Goal: Information Seeking & Learning: Learn about a topic

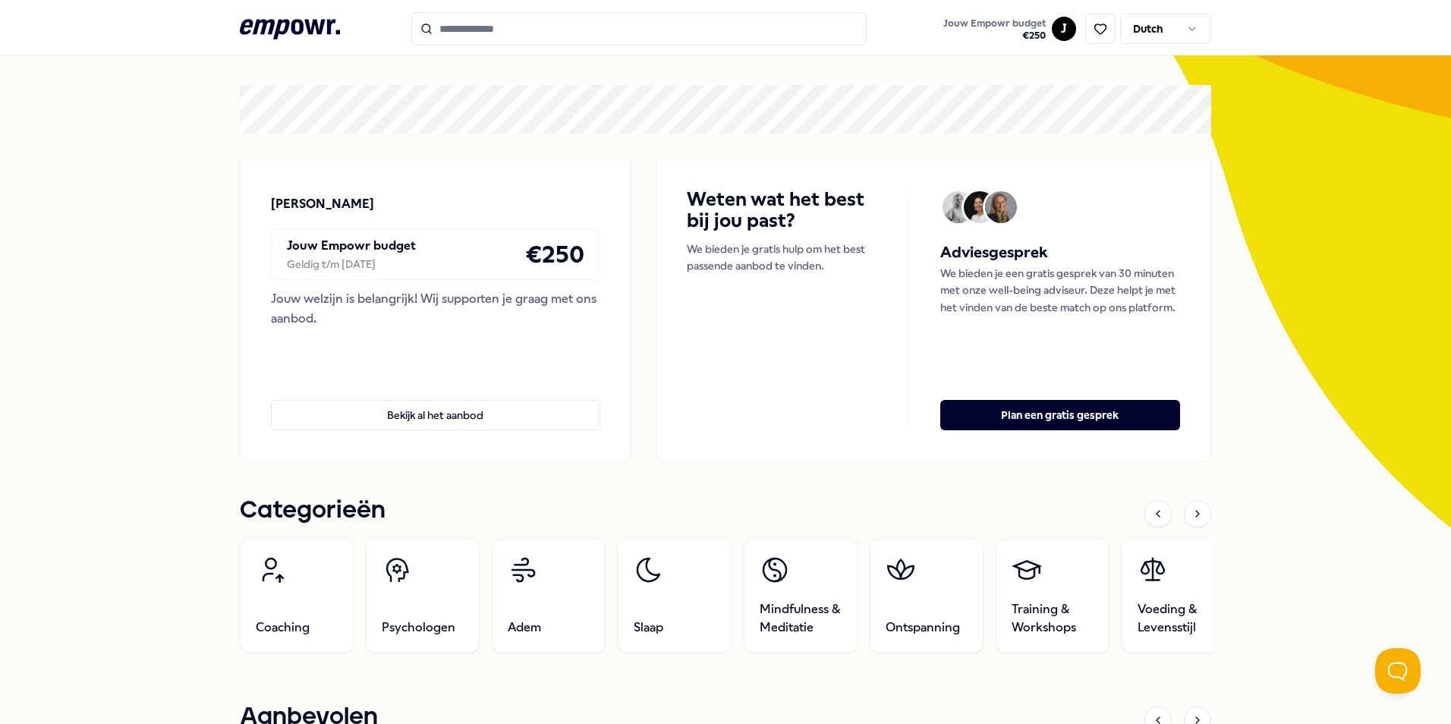
scroll to position [152, 0]
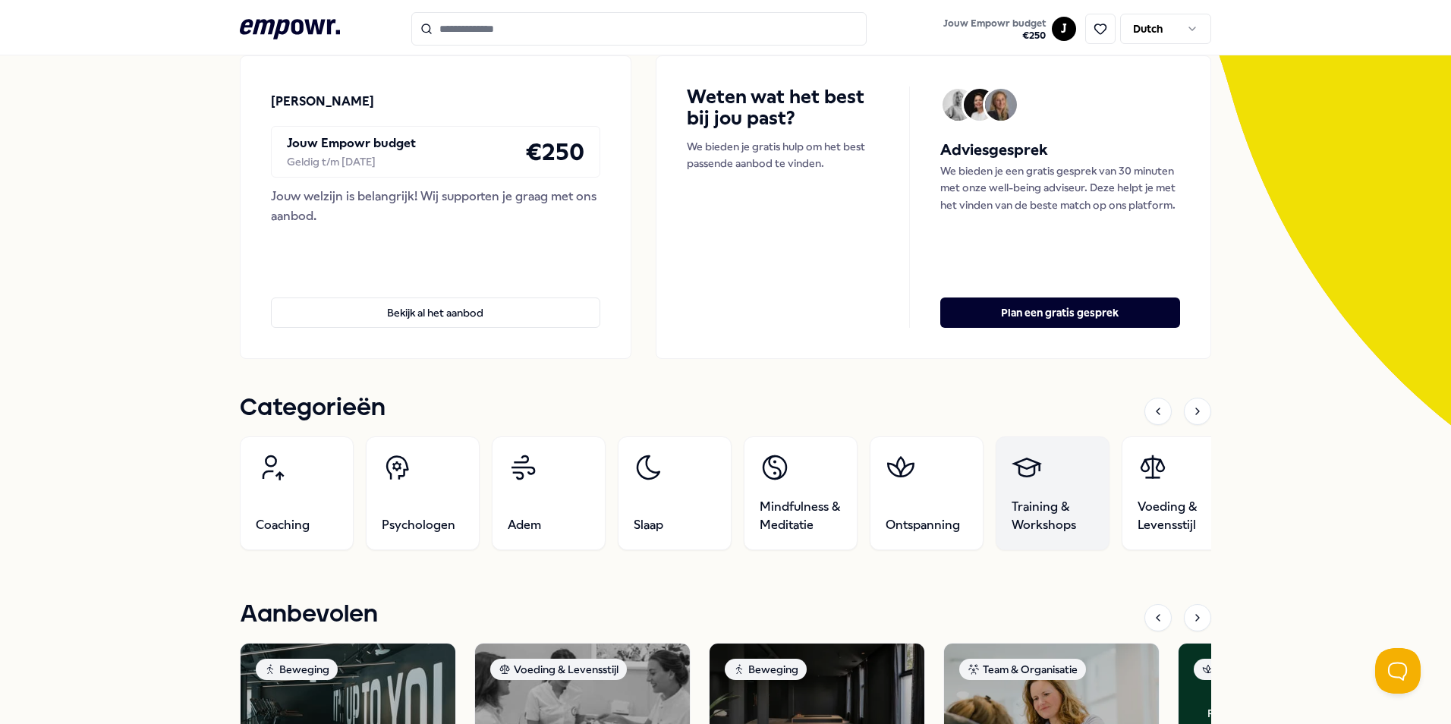
click at [1041, 502] on span "Training & Workshops" at bounding box center [1052, 516] width 82 height 36
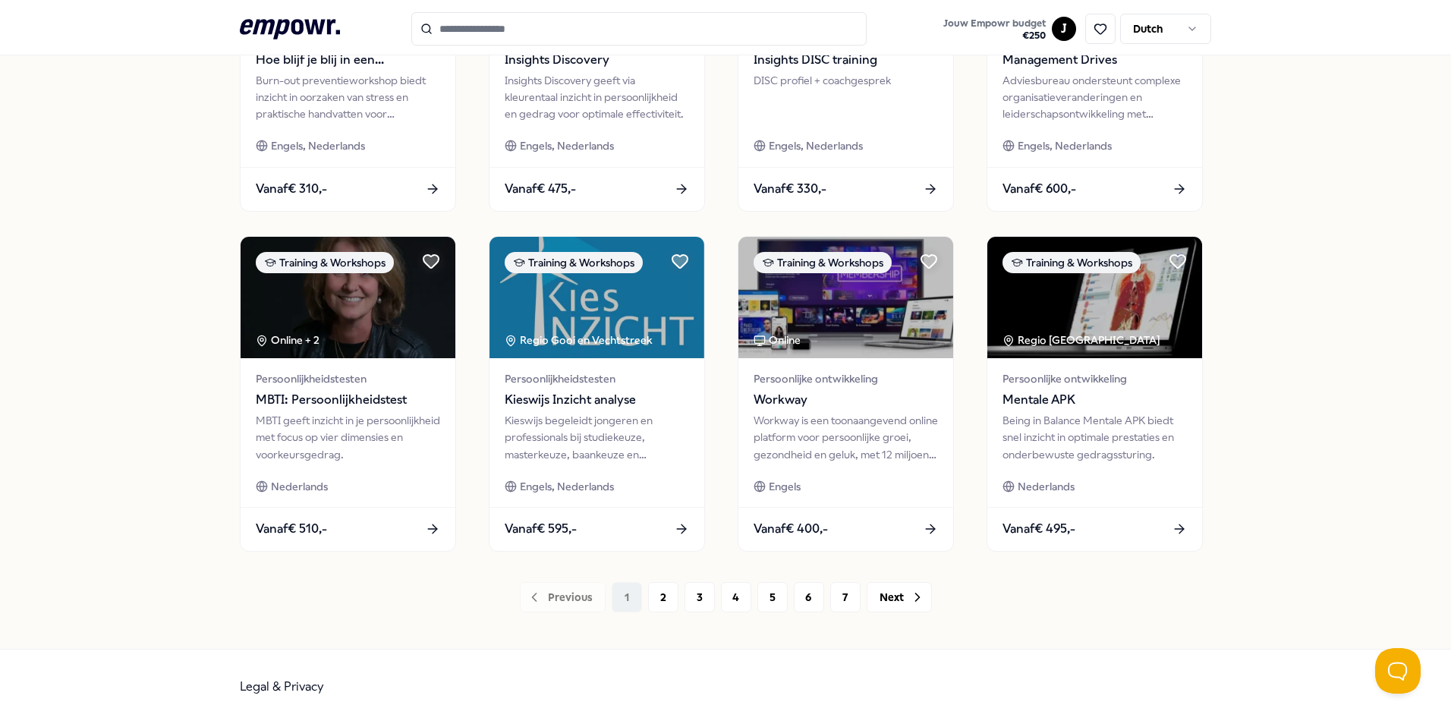
scroll to position [27, 0]
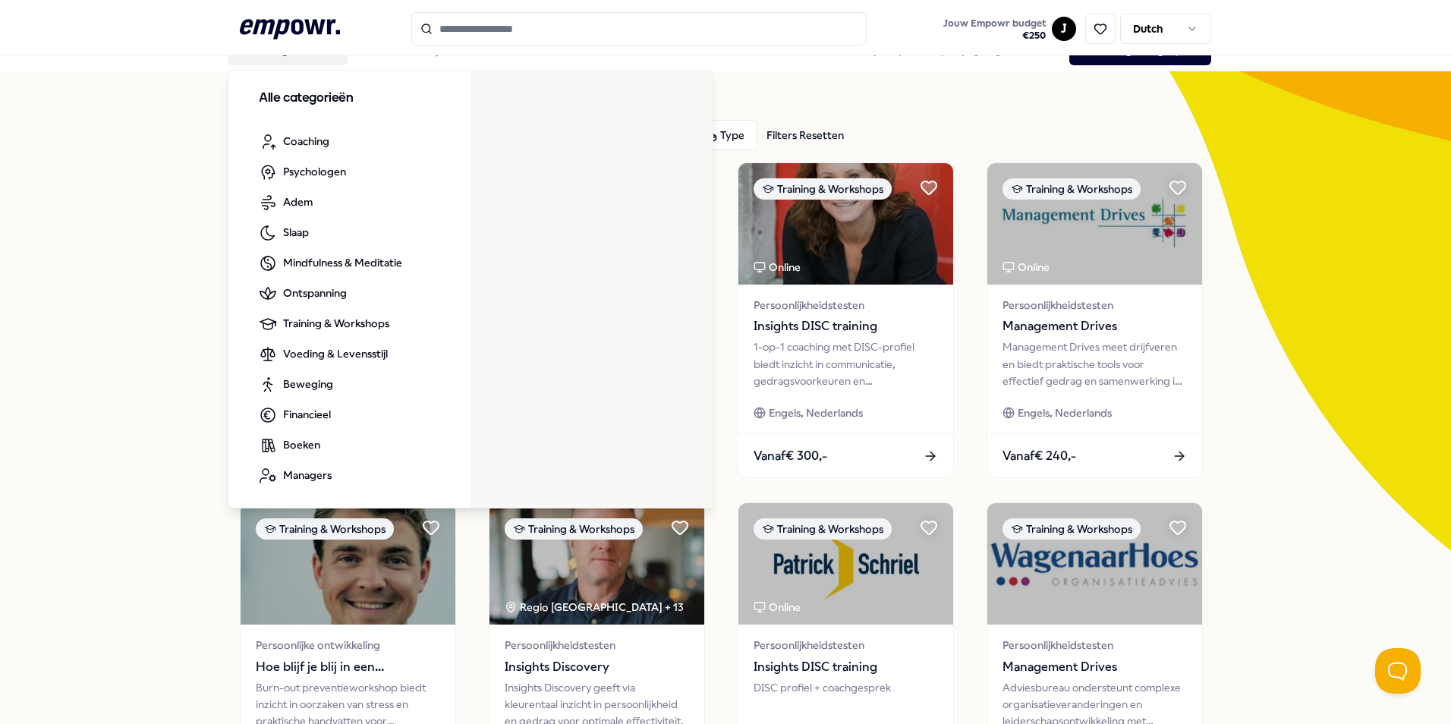
click at [253, 44] on div ".empowr-logo_svg__cls-1{fill:#03032f} Jouw Empowr budget € 250 J Dutch" at bounding box center [725, 28] width 971 height 33
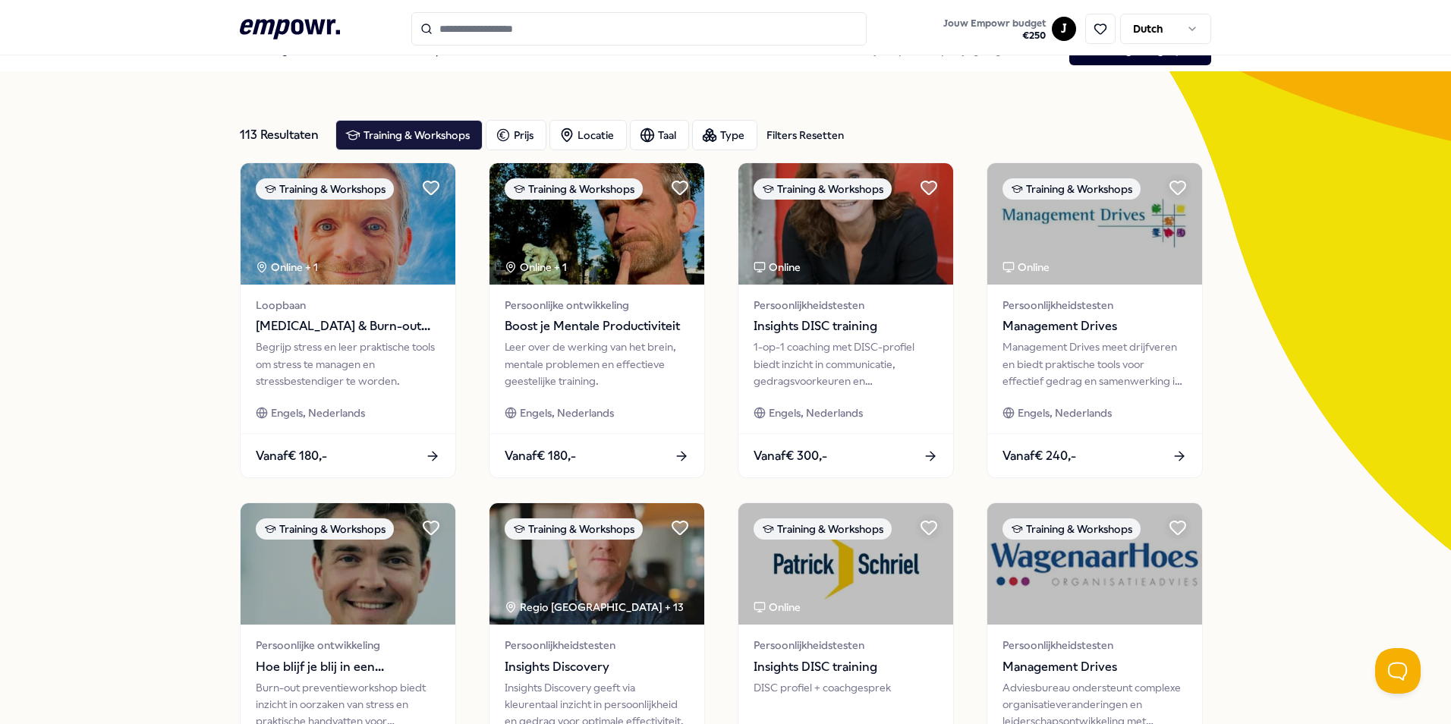
click at [268, 34] on icon ".empowr-logo_svg__cls-1{fill:#03032f}" at bounding box center [290, 29] width 100 height 28
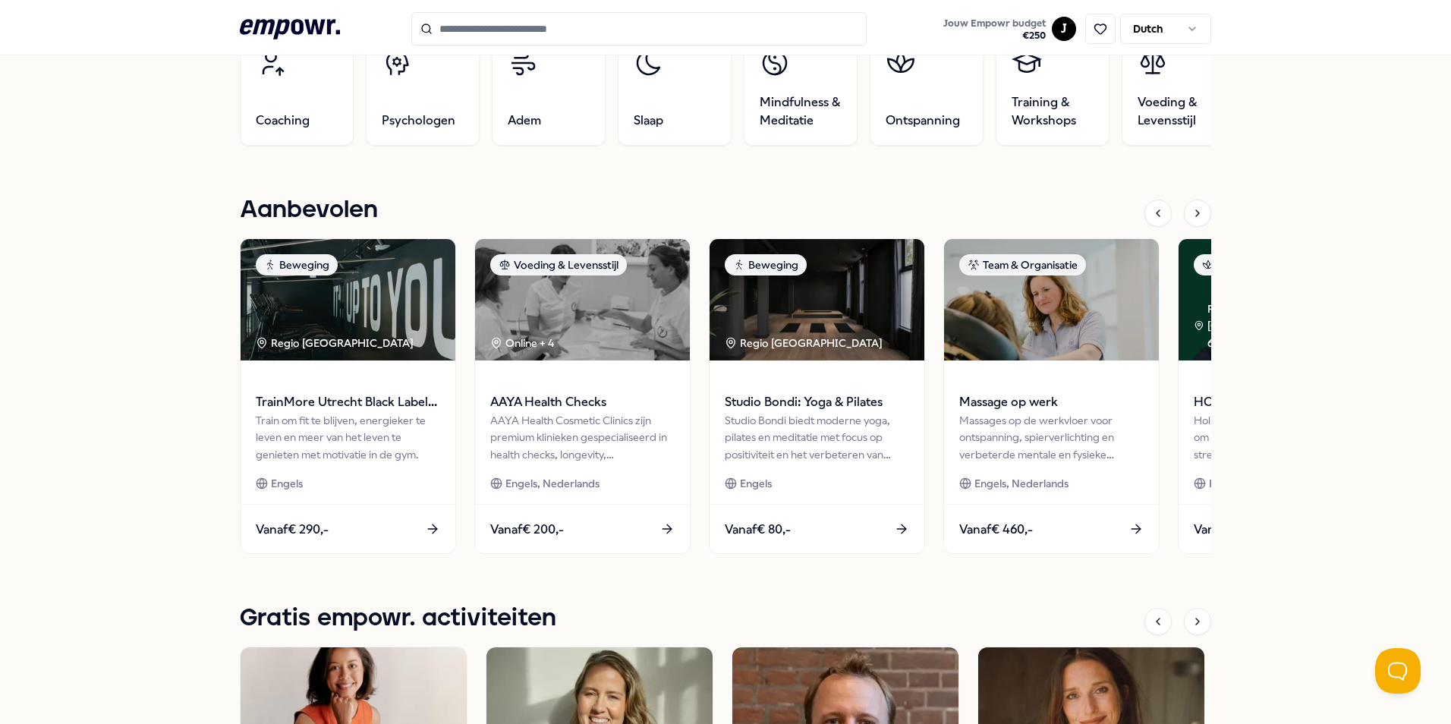
scroll to position [558, 0]
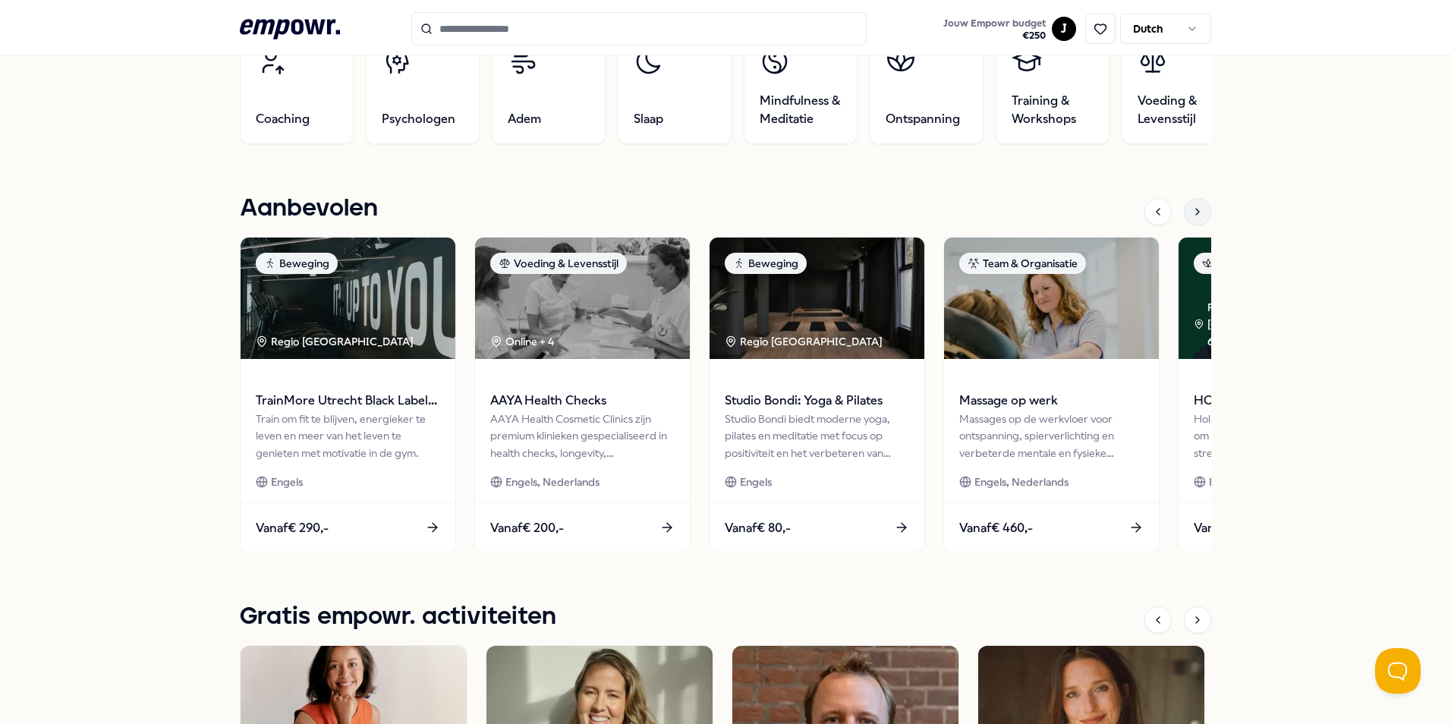
click at [1191, 219] on div at bounding box center [1197, 211] width 27 height 27
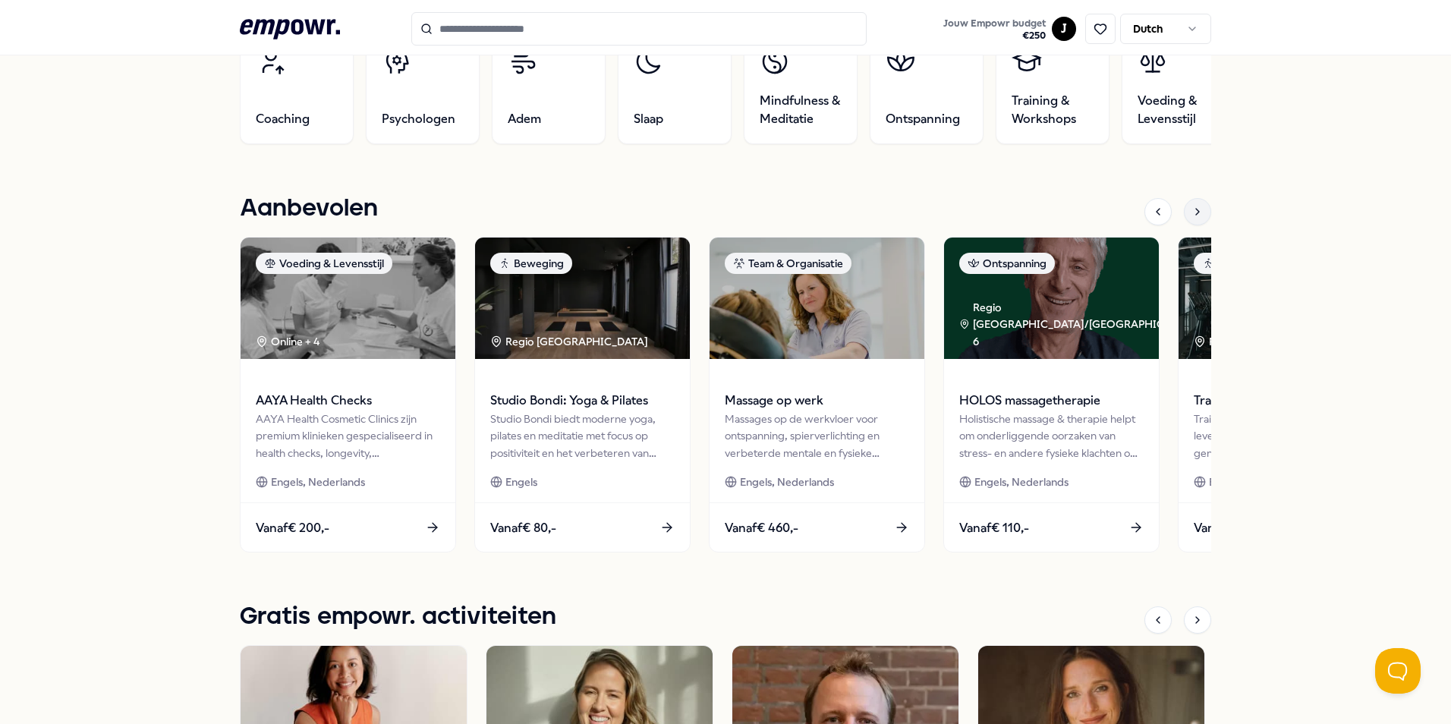
click at [1191, 212] on icon at bounding box center [1197, 212] width 12 height 12
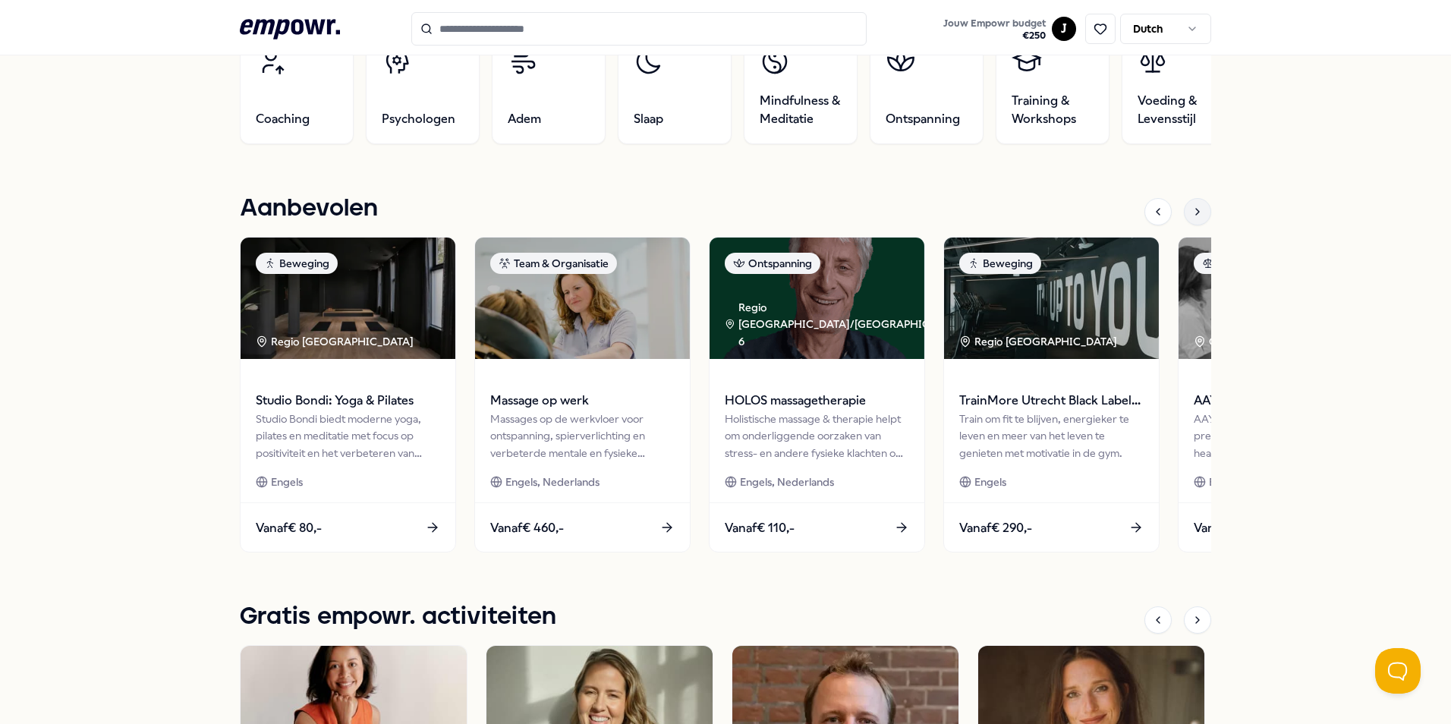
click at [1191, 212] on icon at bounding box center [1197, 212] width 12 height 12
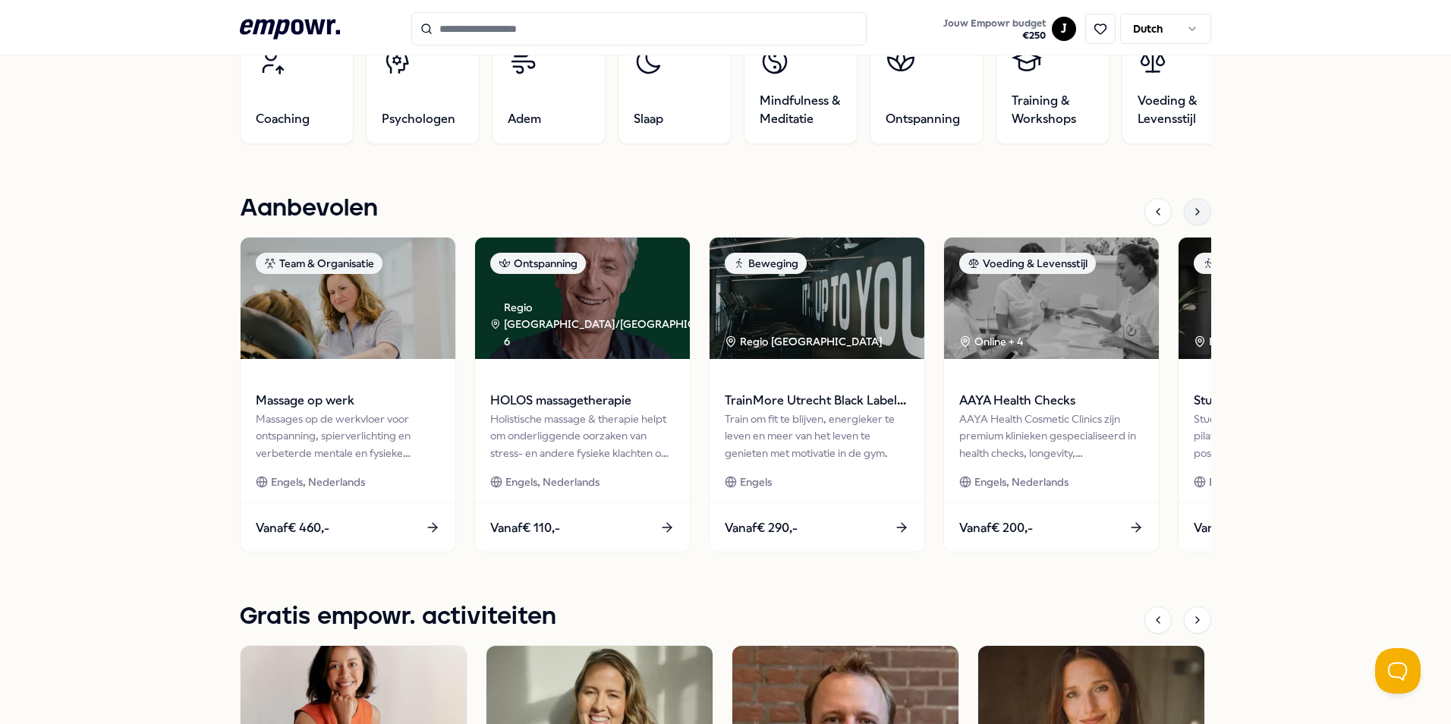
click at [1198, 217] on div at bounding box center [1197, 211] width 27 height 27
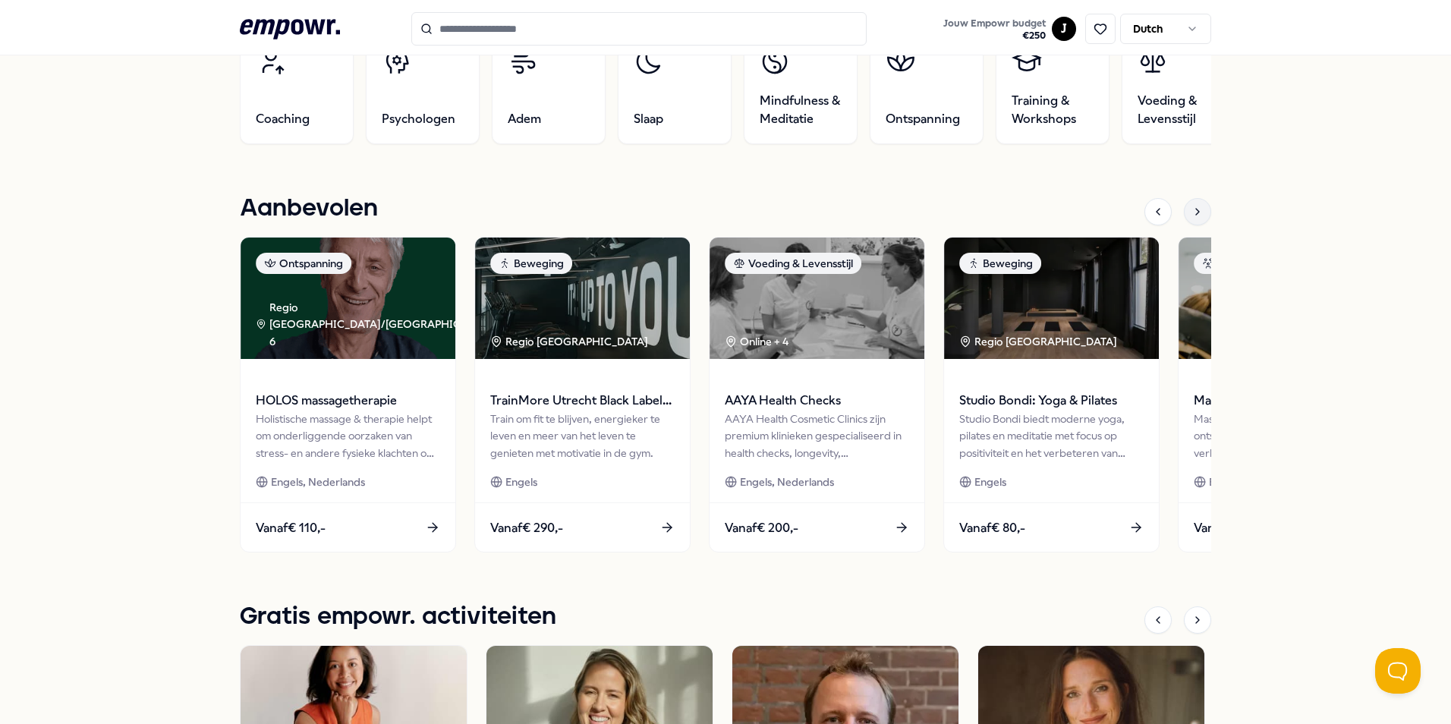
click at [1198, 217] on div at bounding box center [1197, 211] width 27 height 27
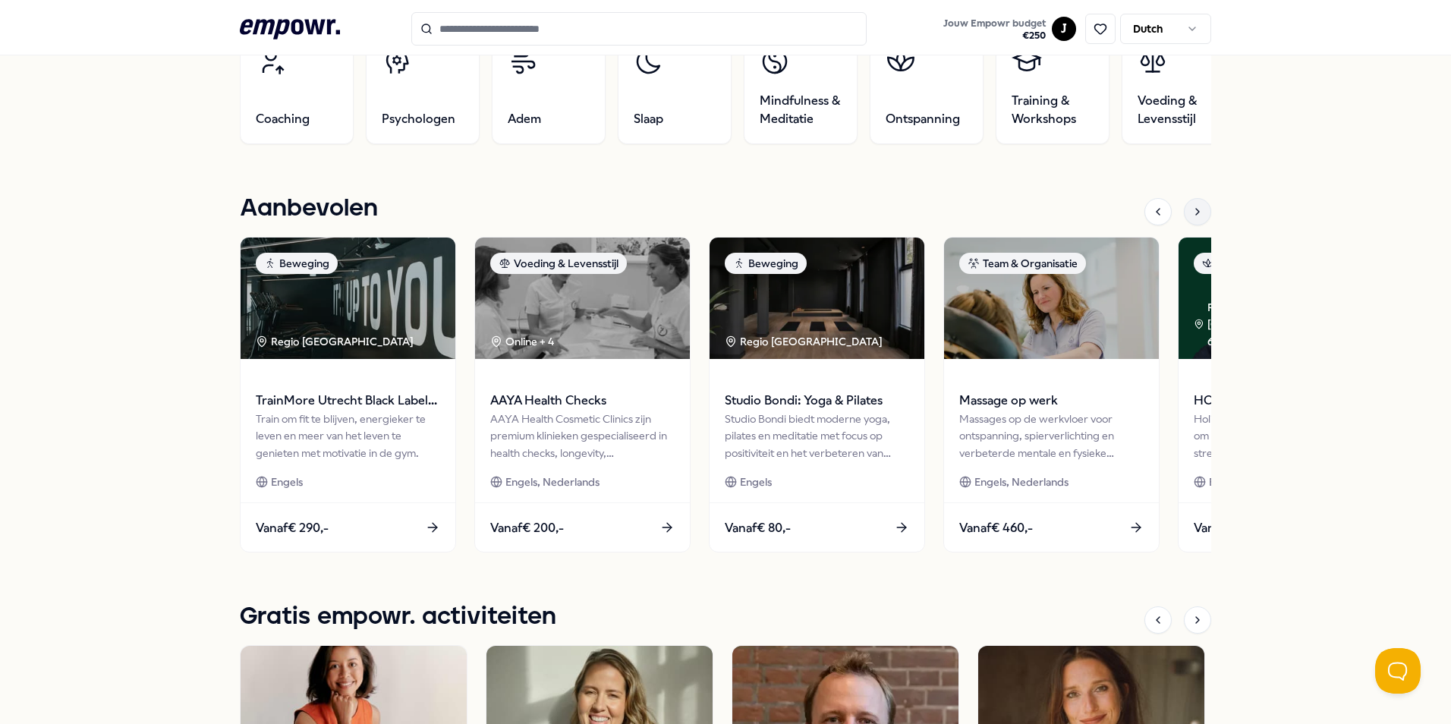
click at [1196, 215] on icon at bounding box center [1197, 212] width 12 height 12
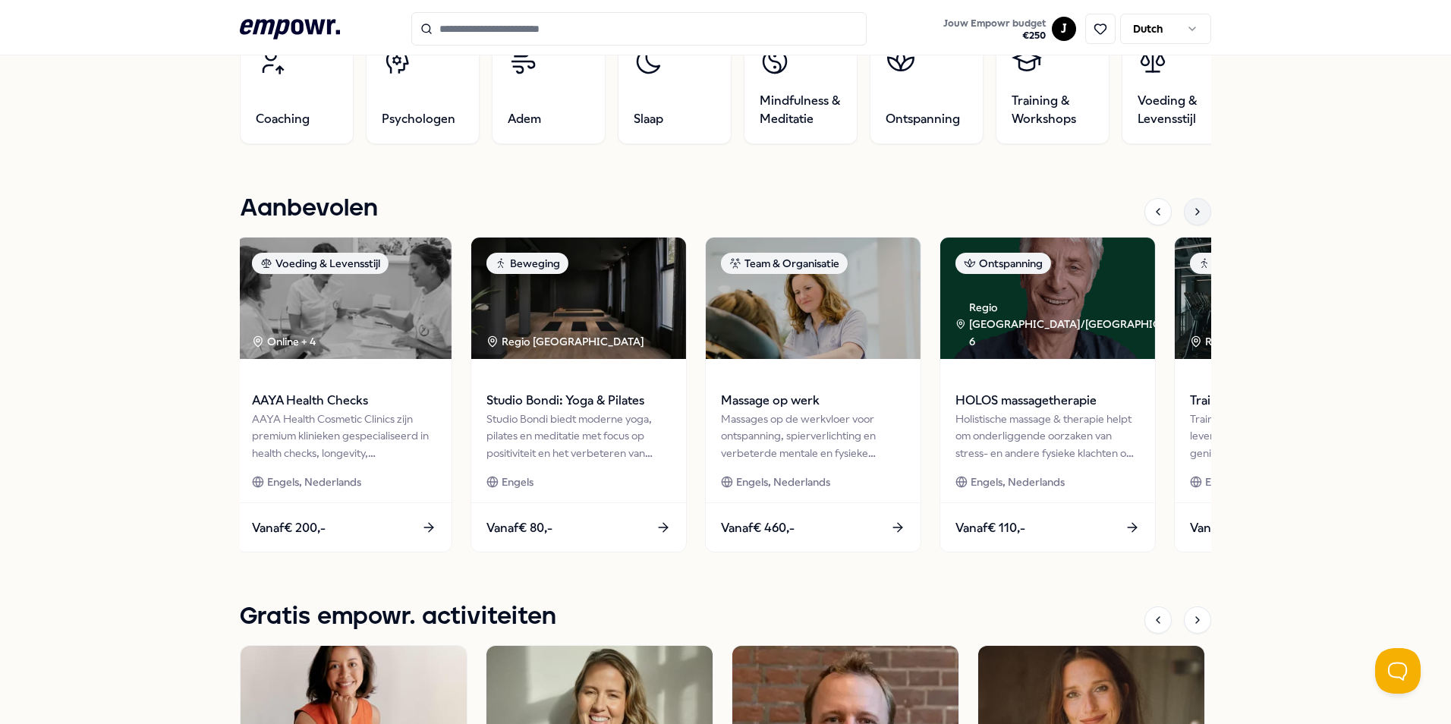
click at [1196, 215] on icon at bounding box center [1197, 212] width 12 height 12
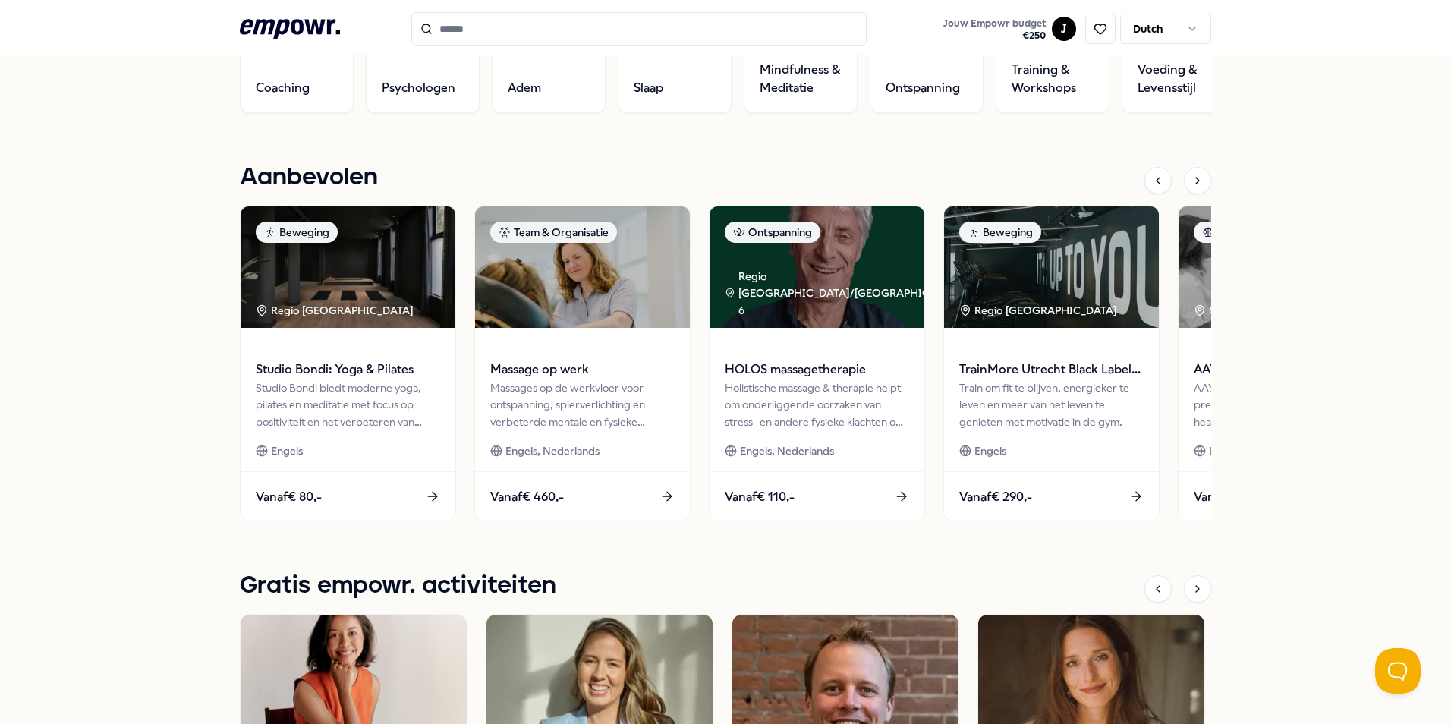
scroll to position [0, 0]
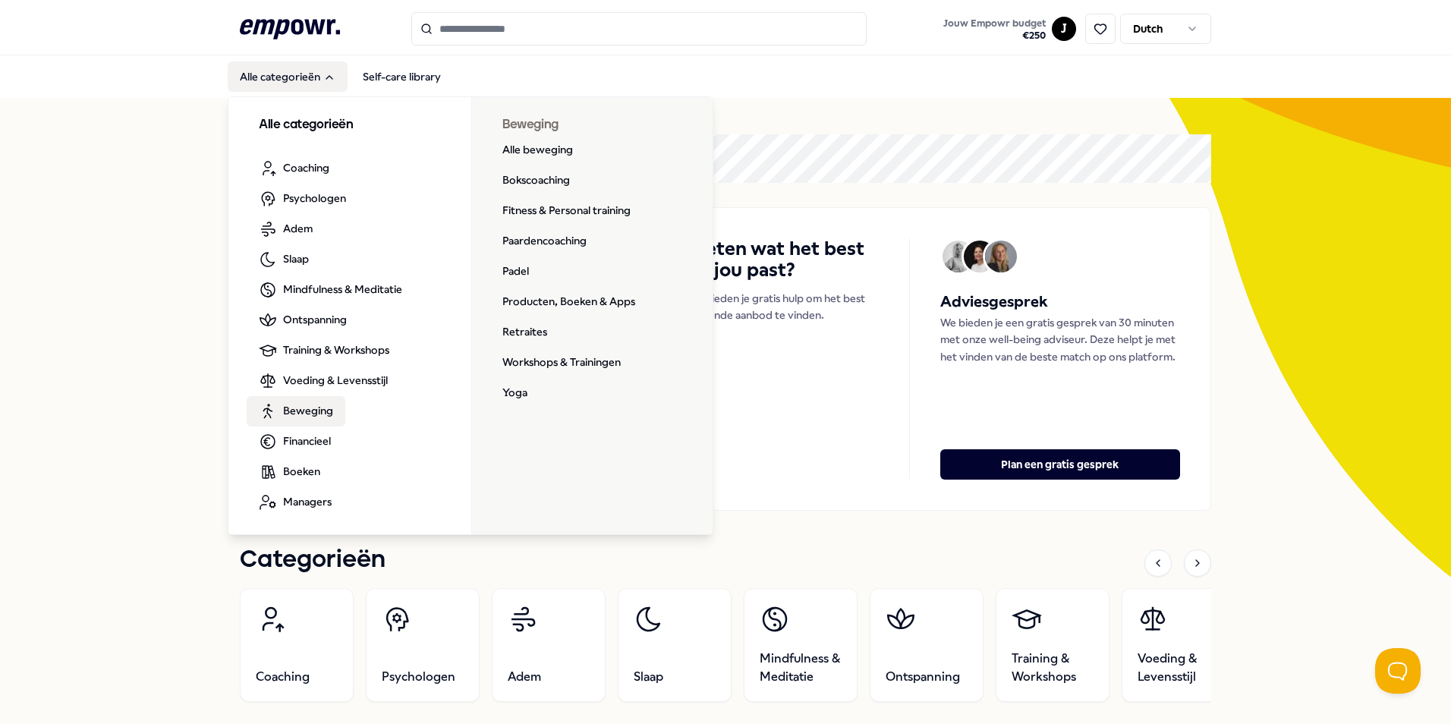
click at [321, 410] on span "Beweging" at bounding box center [308, 410] width 50 height 17
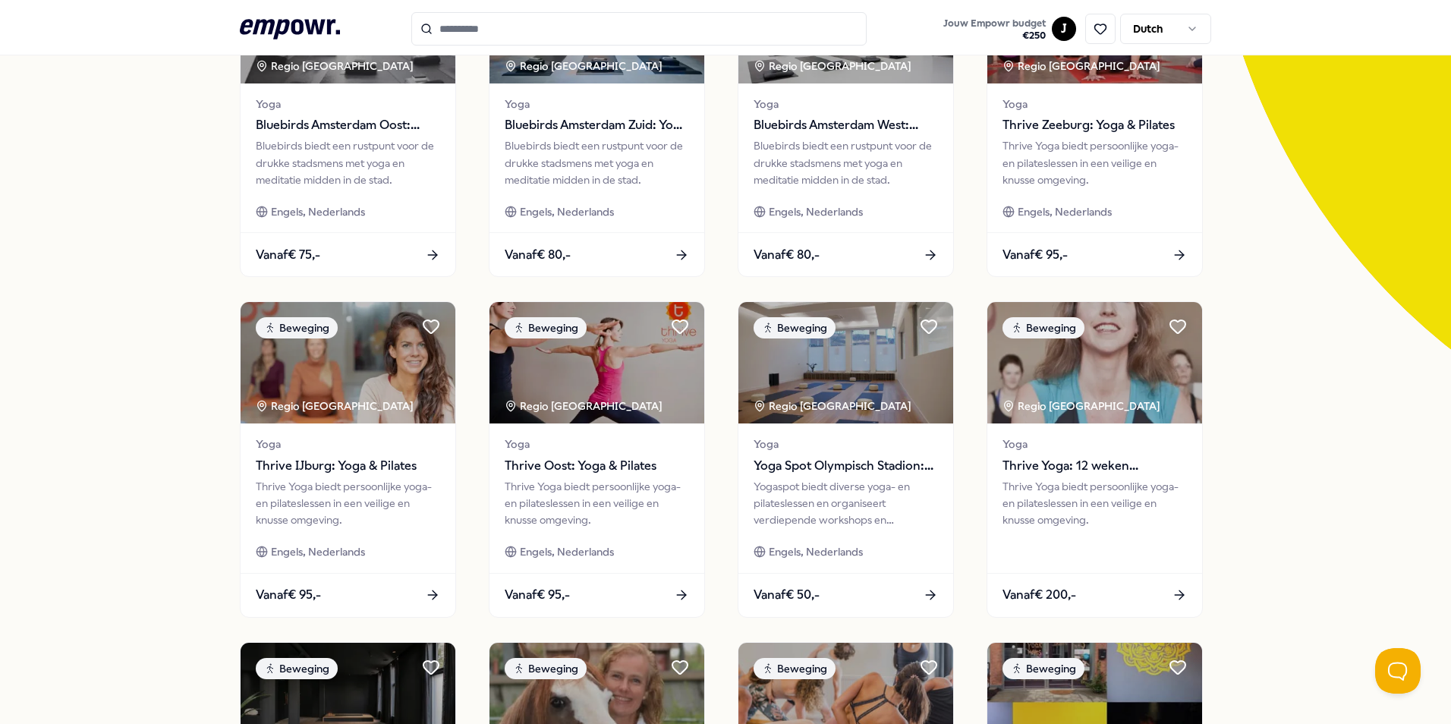
scroll to position [607, 0]
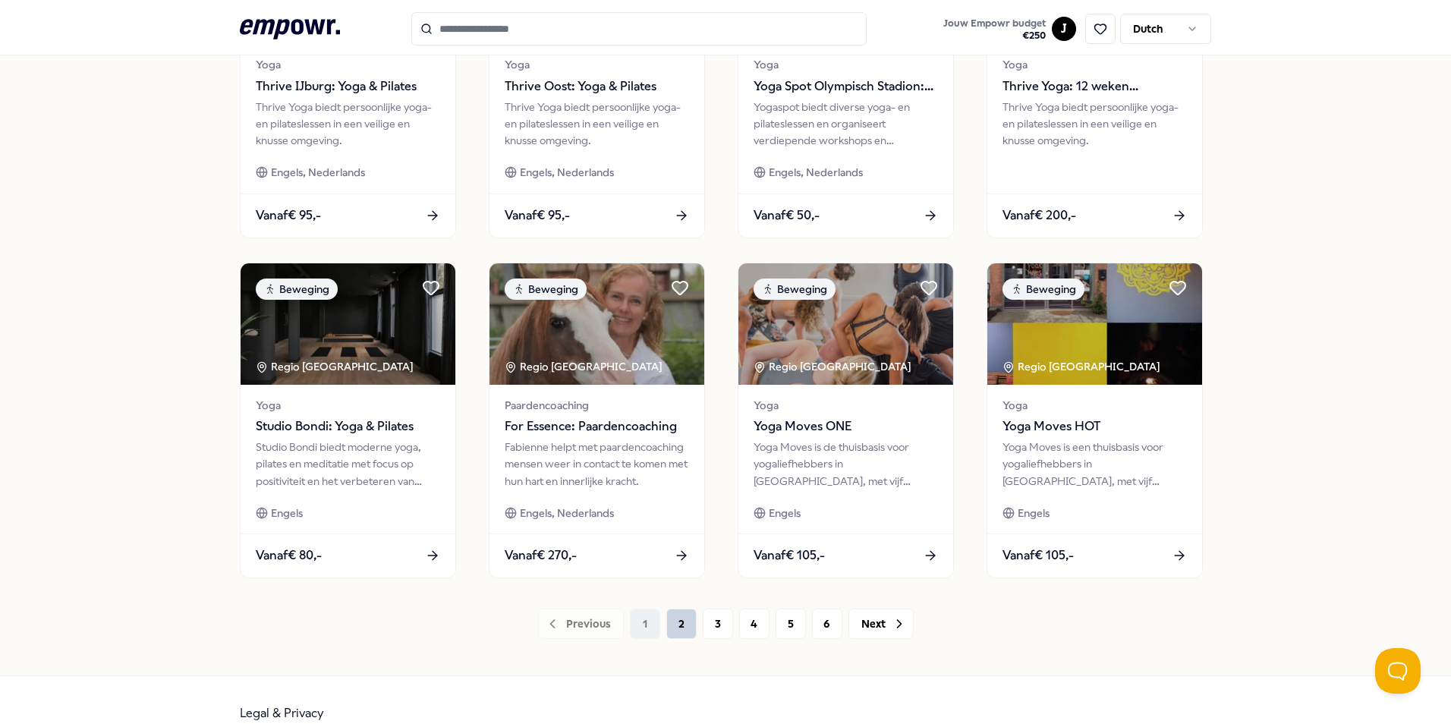
click at [670, 633] on button "2" at bounding box center [681, 624] width 30 height 30
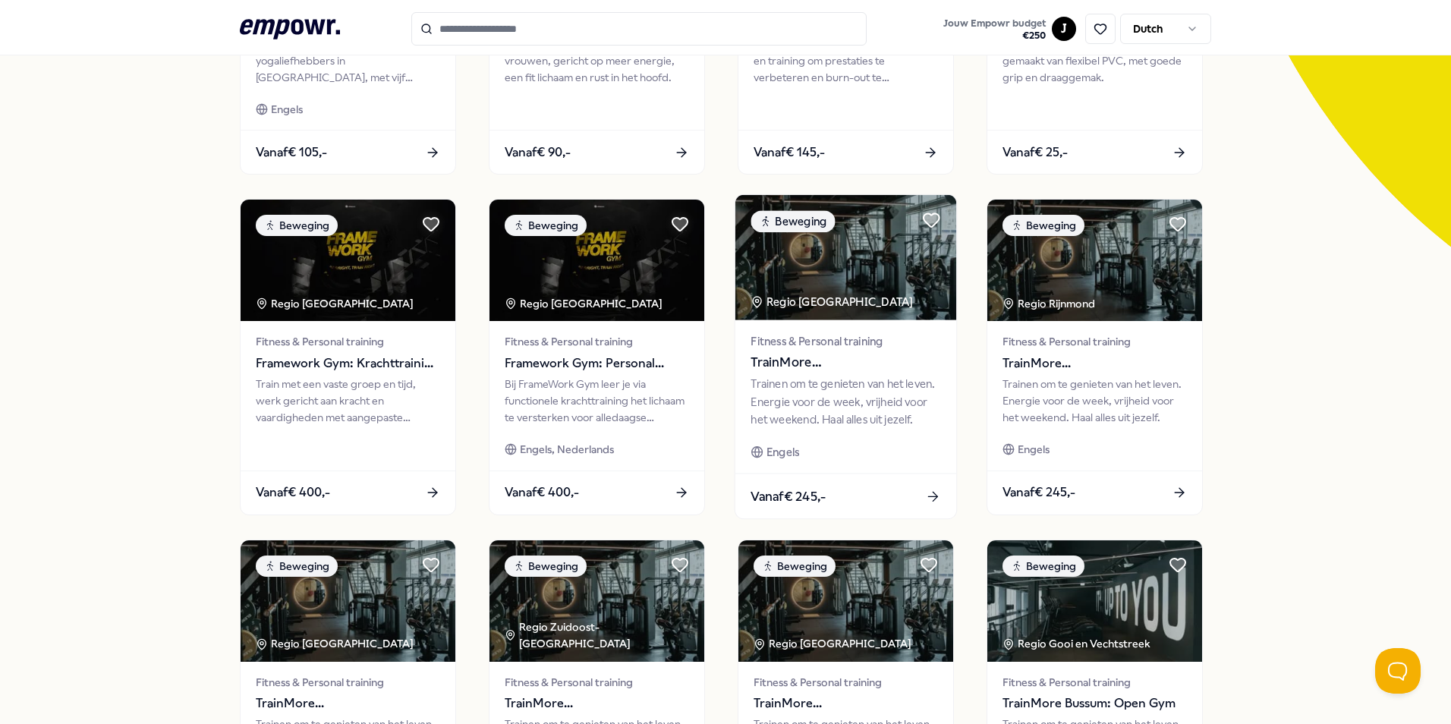
scroll to position [304, 0]
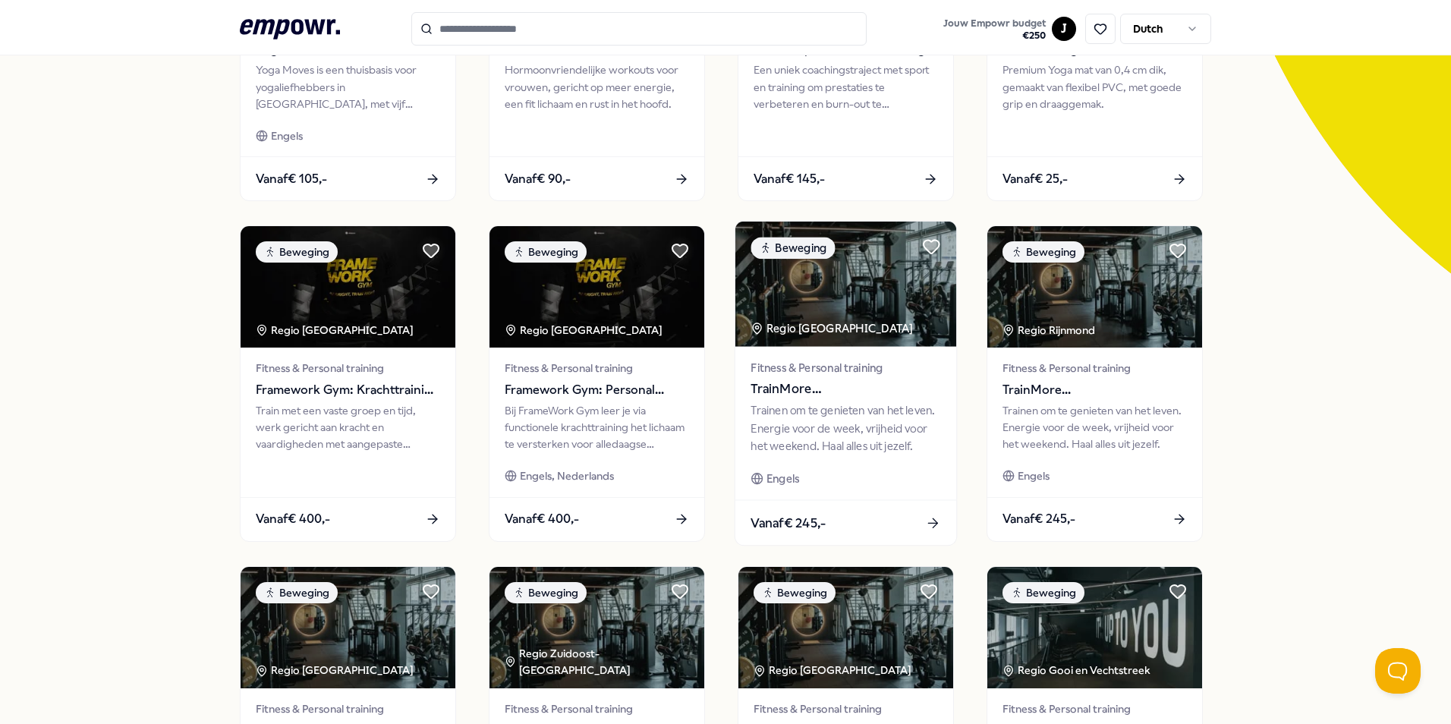
click at [852, 402] on div "Trainen om te genieten van het leven. Energie voor de week, vrijheid voor het w…" at bounding box center [845, 428] width 190 height 52
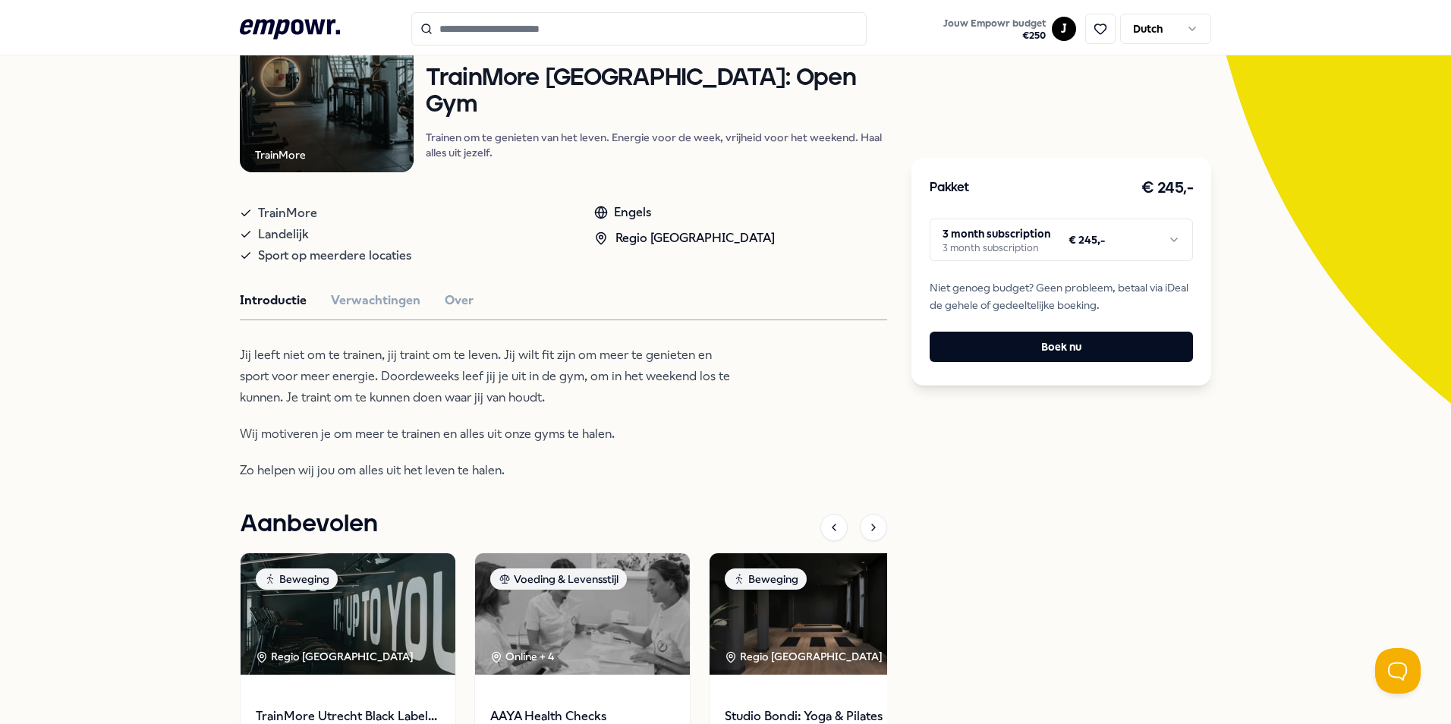
scroll to position [250, 0]
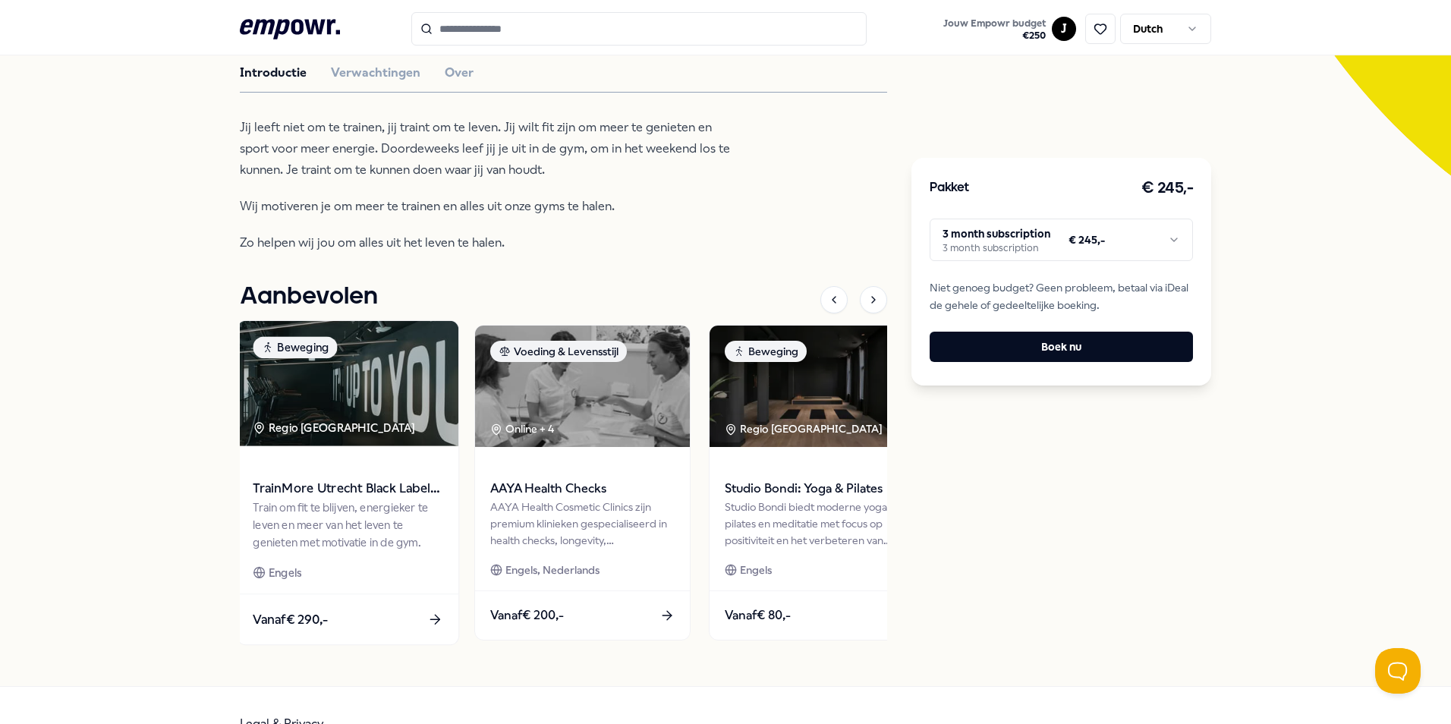
click at [391, 421] on img at bounding box center [347, 383] width 221 height 125
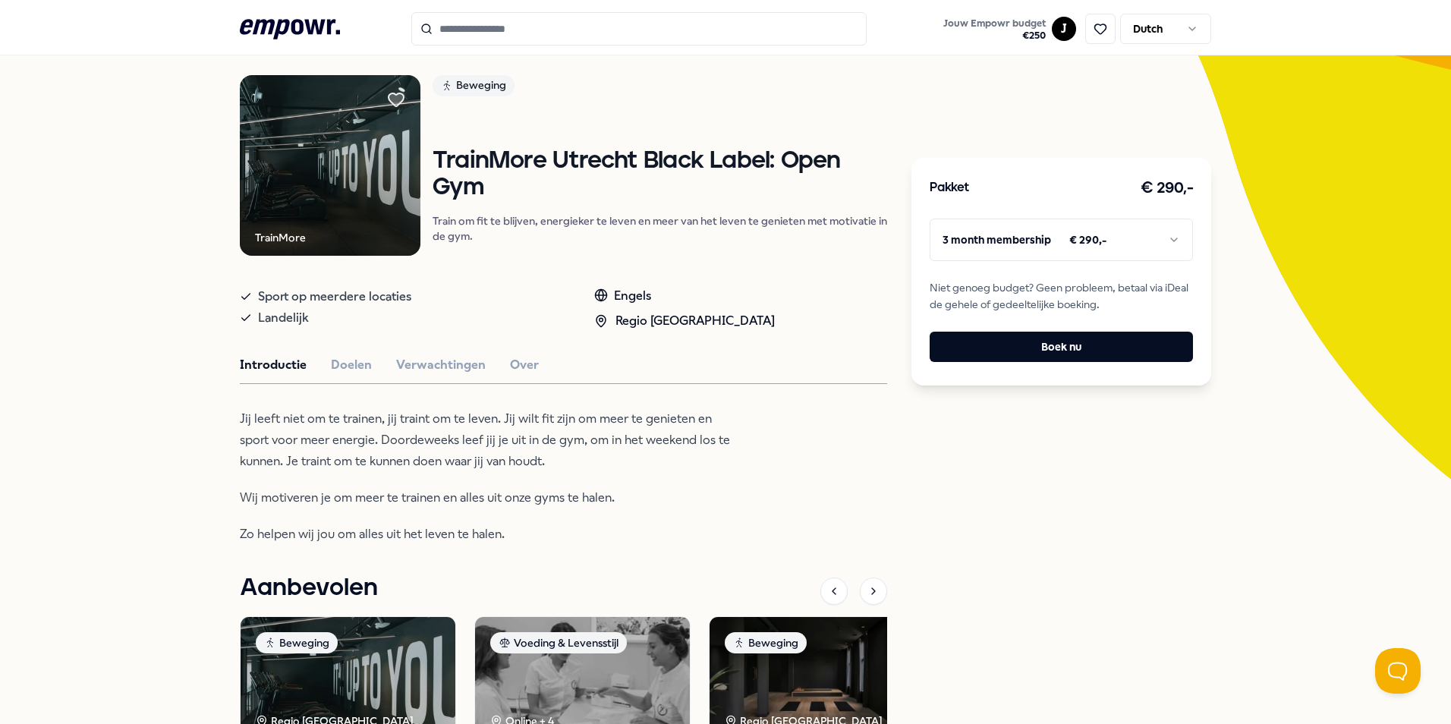
click at [264, 440] on p "Jij leeft niet om te trainen, jij traint om te leven. Jij wilt fit zijn om meer…" at bounding box center [486, 440] width 493 height 64
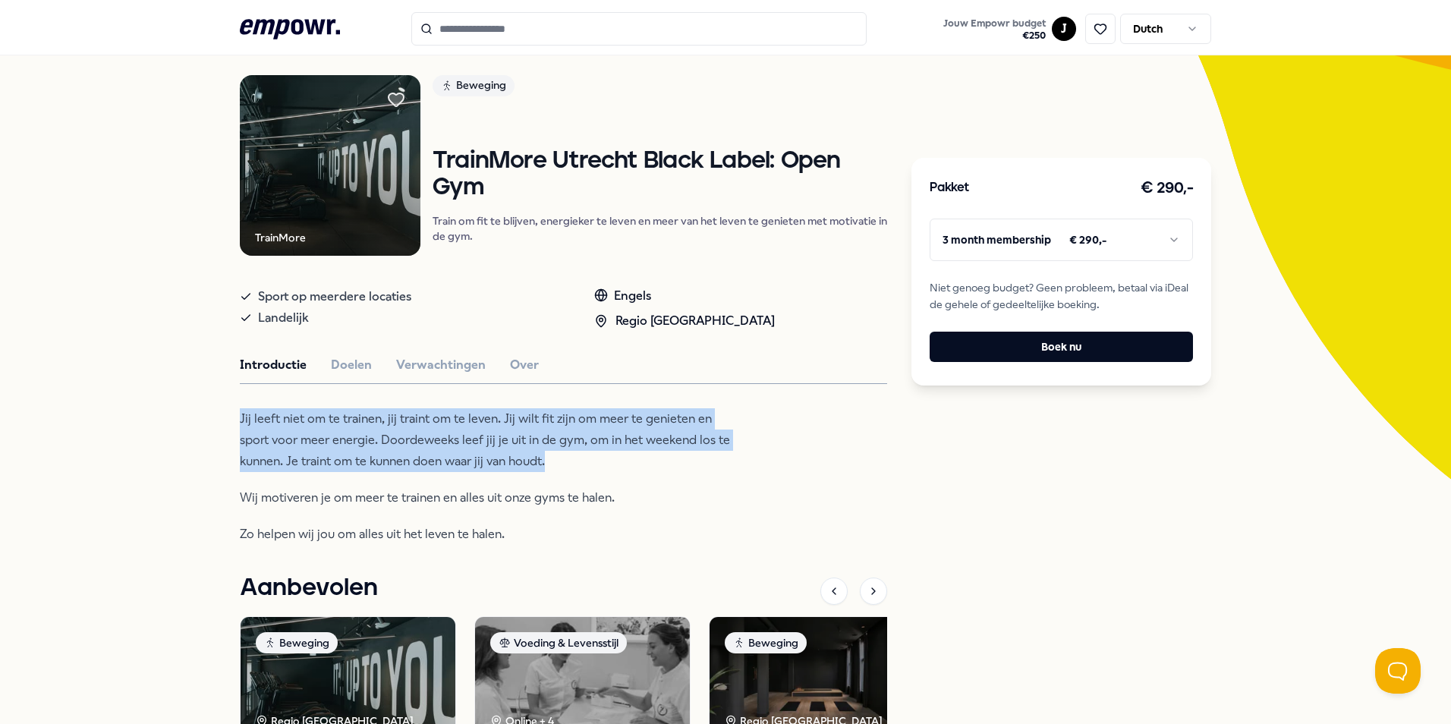
click at [264, 440] on p "Jij leeft niet om te trainen, jij traint om te leven. Jij wilt fit zijn om meer…" at bounding box center [486, 440] width 493 height 64
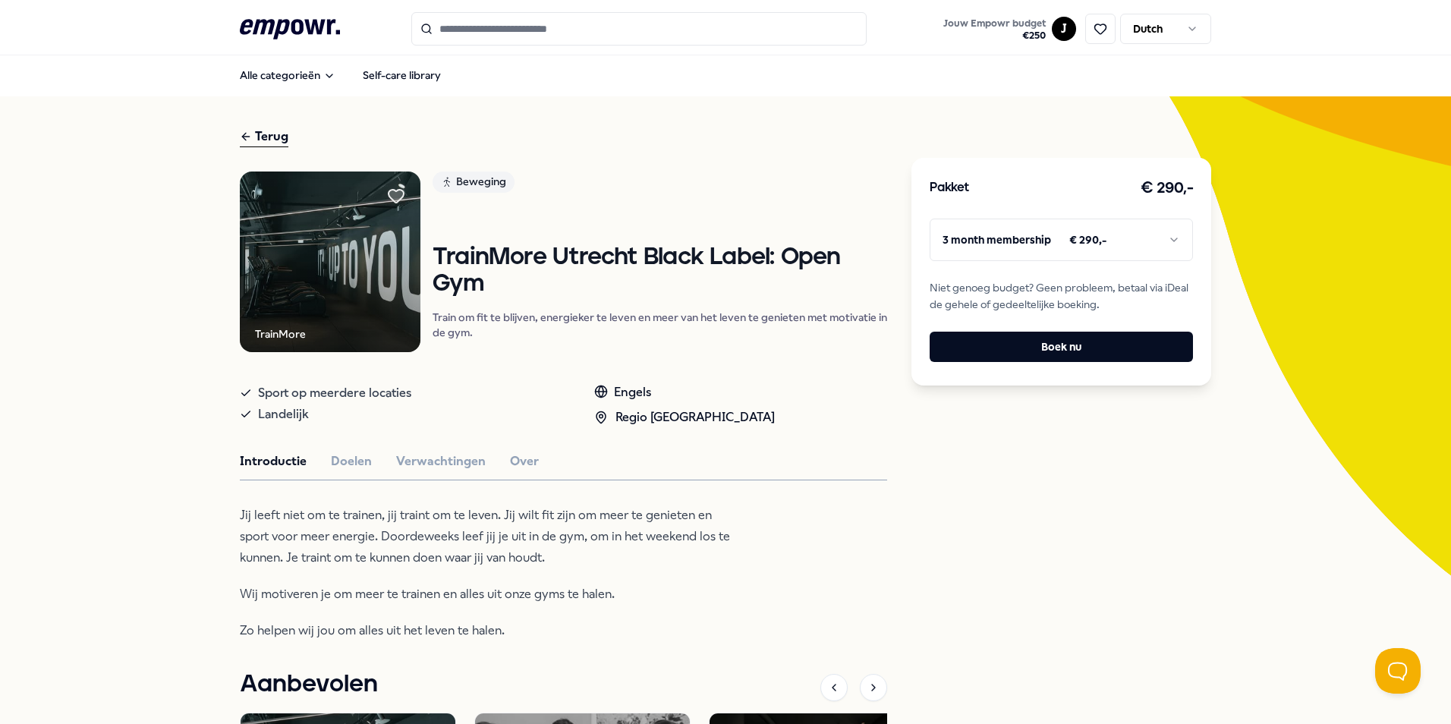
scroll to position [0, 0]
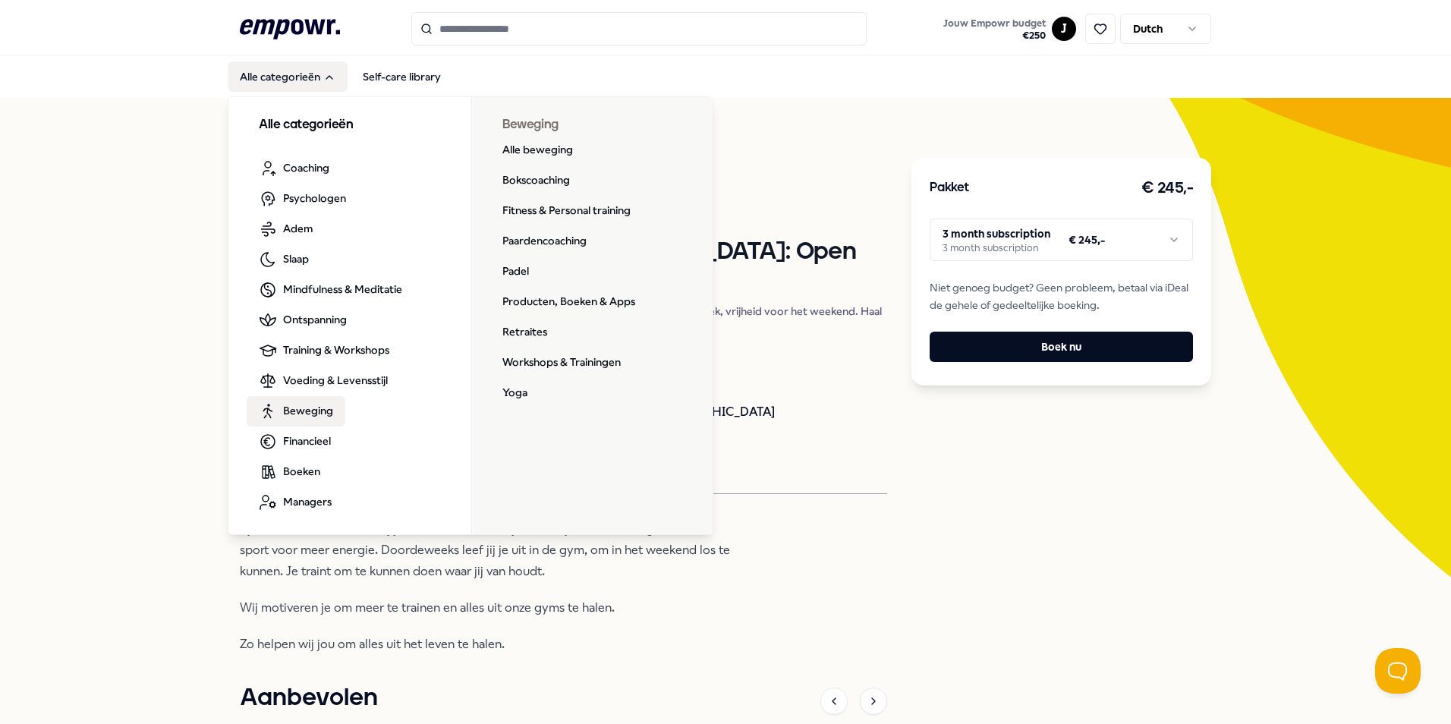
click at [298, 413] on span "Beweging" at bounding box center [308, 410] width 50 height 17
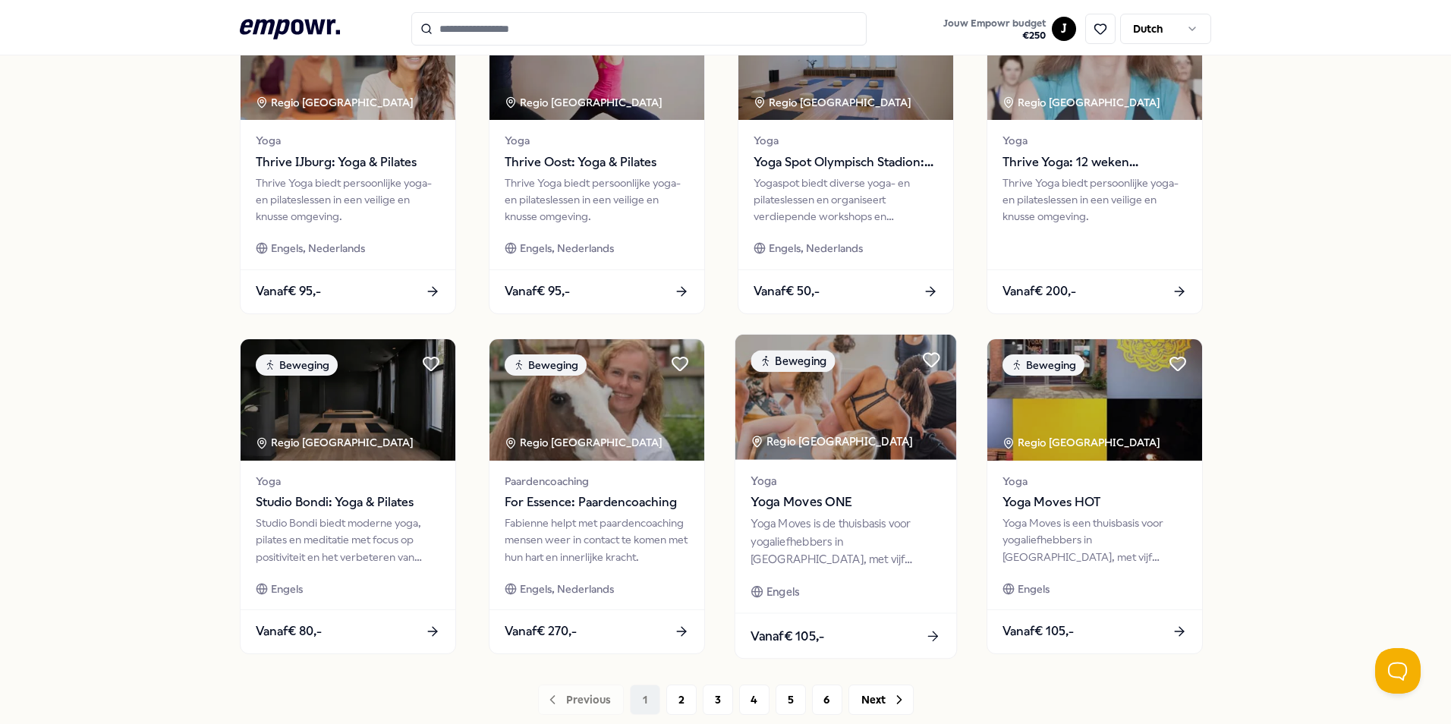
scroll to position [634, 0]
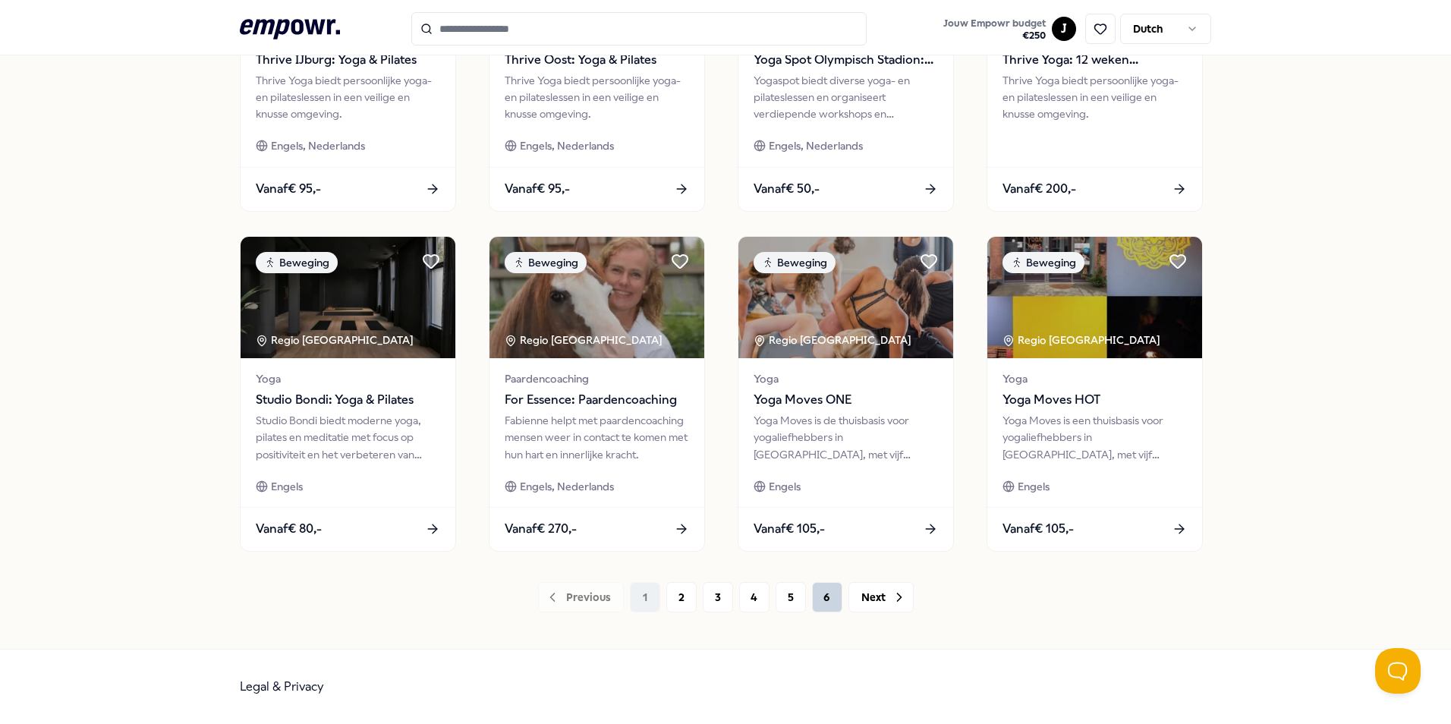
click at [813, 600] on button "6" at bounding box center [827, 597] width 30 height 30
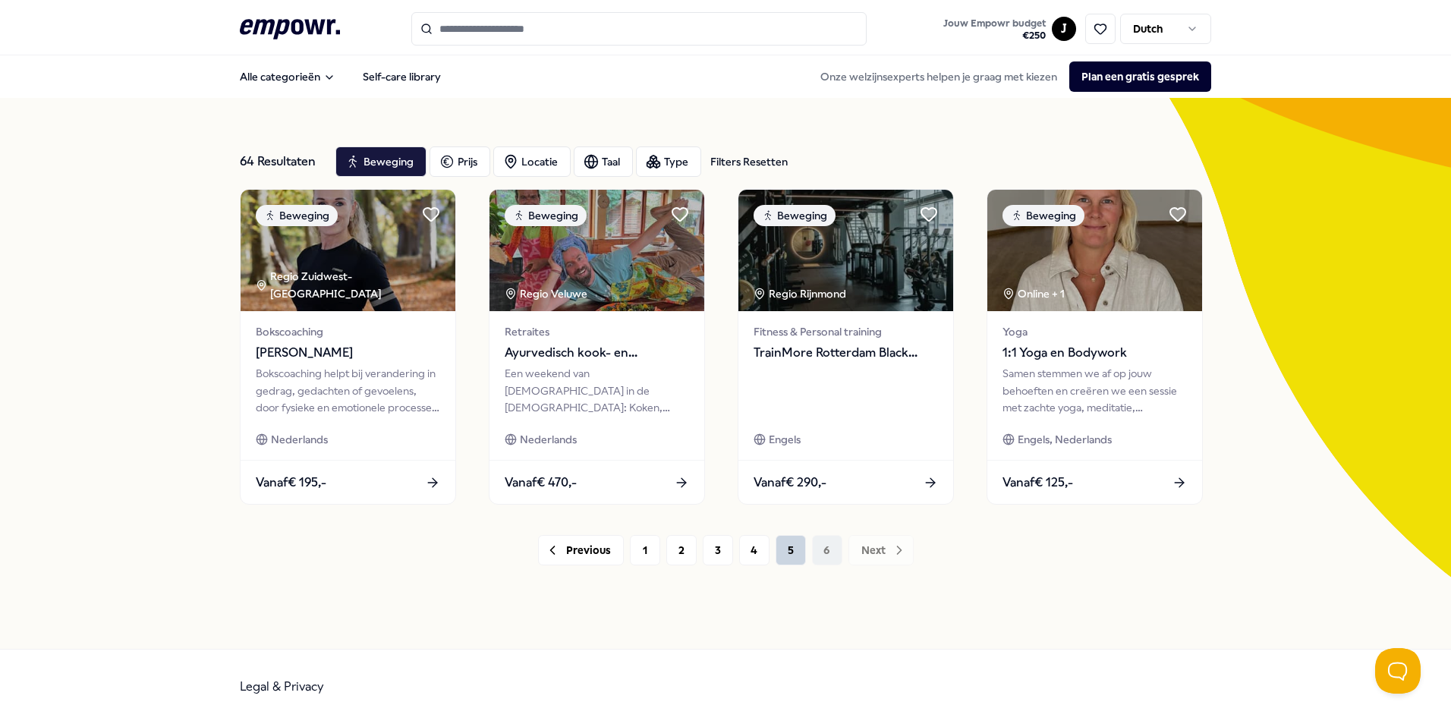
click at [781, 546] on button "5" at bounding box center [790, 550] width 30 height 30
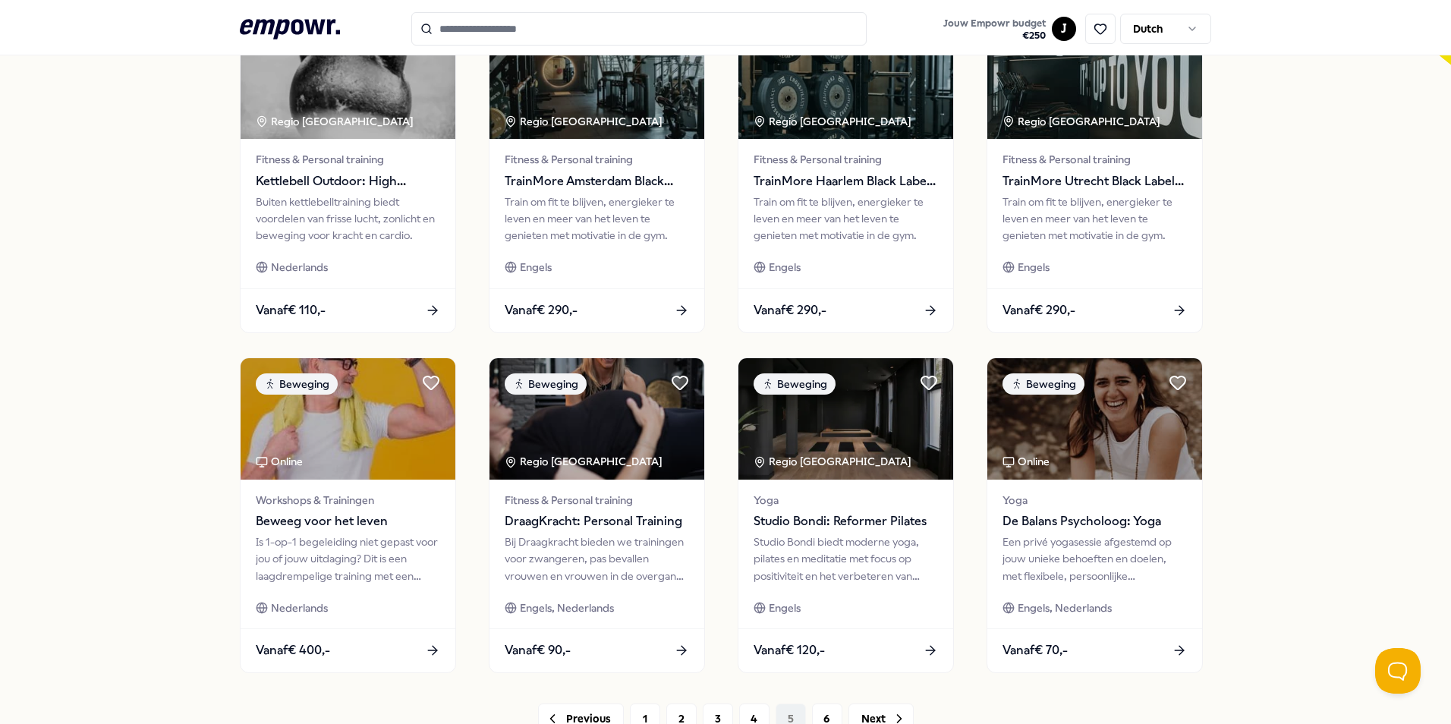
scroll to position [634, 0]
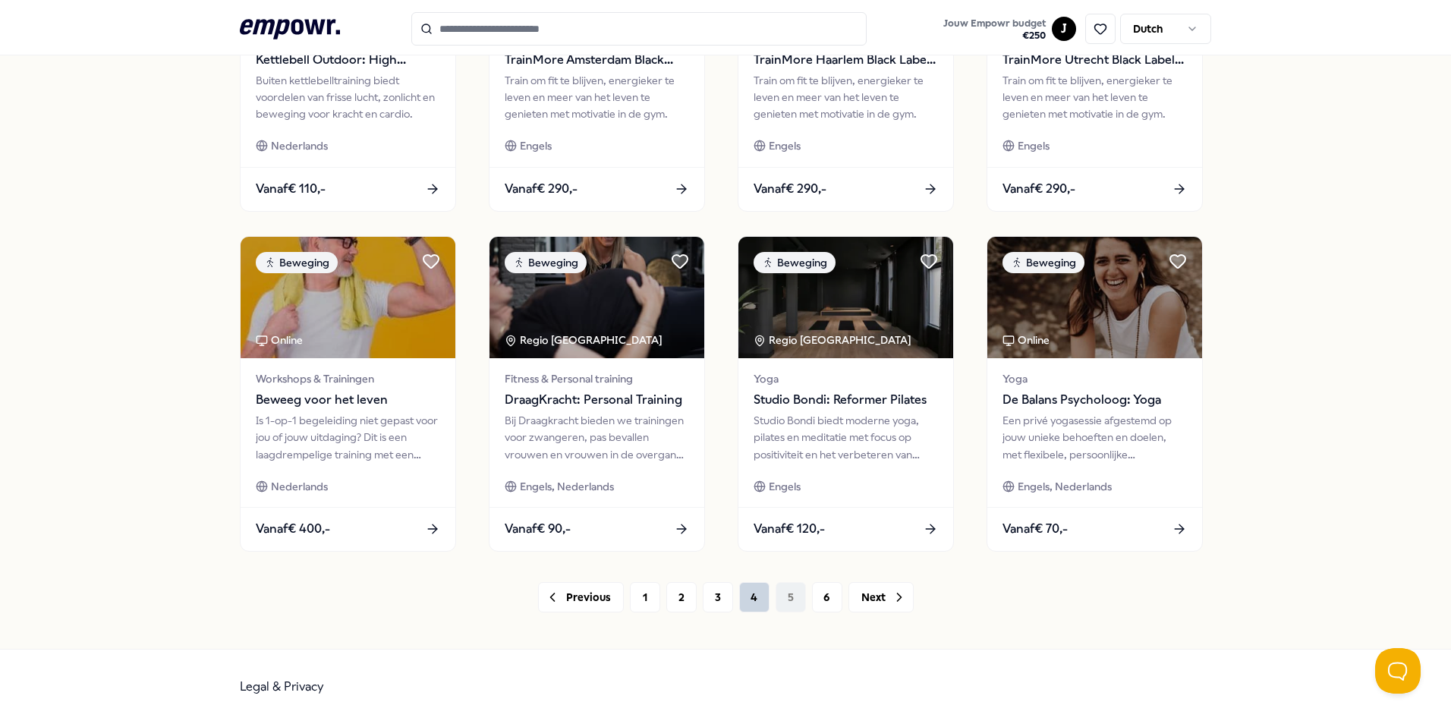
click at [740, 593] on button "4" at bounding box center [754, 597] width 30 height 30
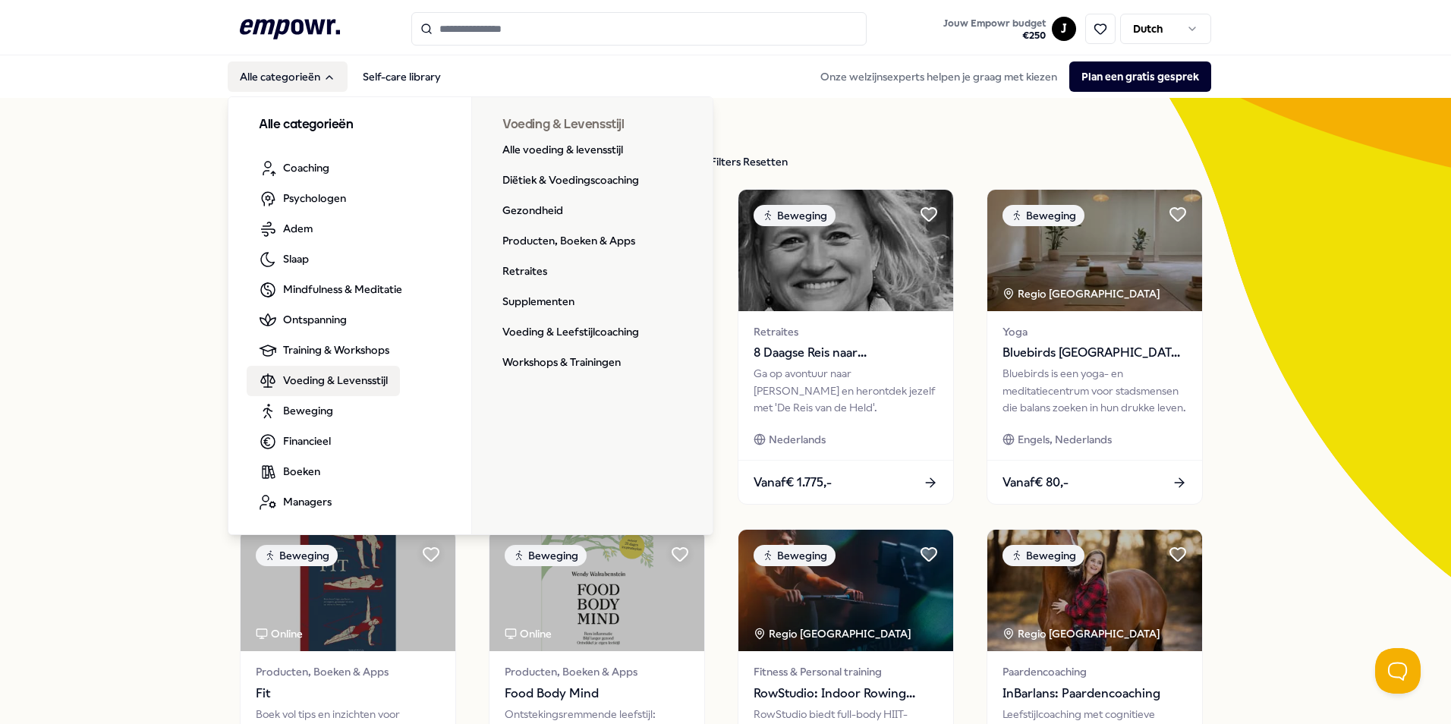
click at [306, 385] on span "Voeding & Levensstijl" at bounding box center [335, 380] width 105 height 17
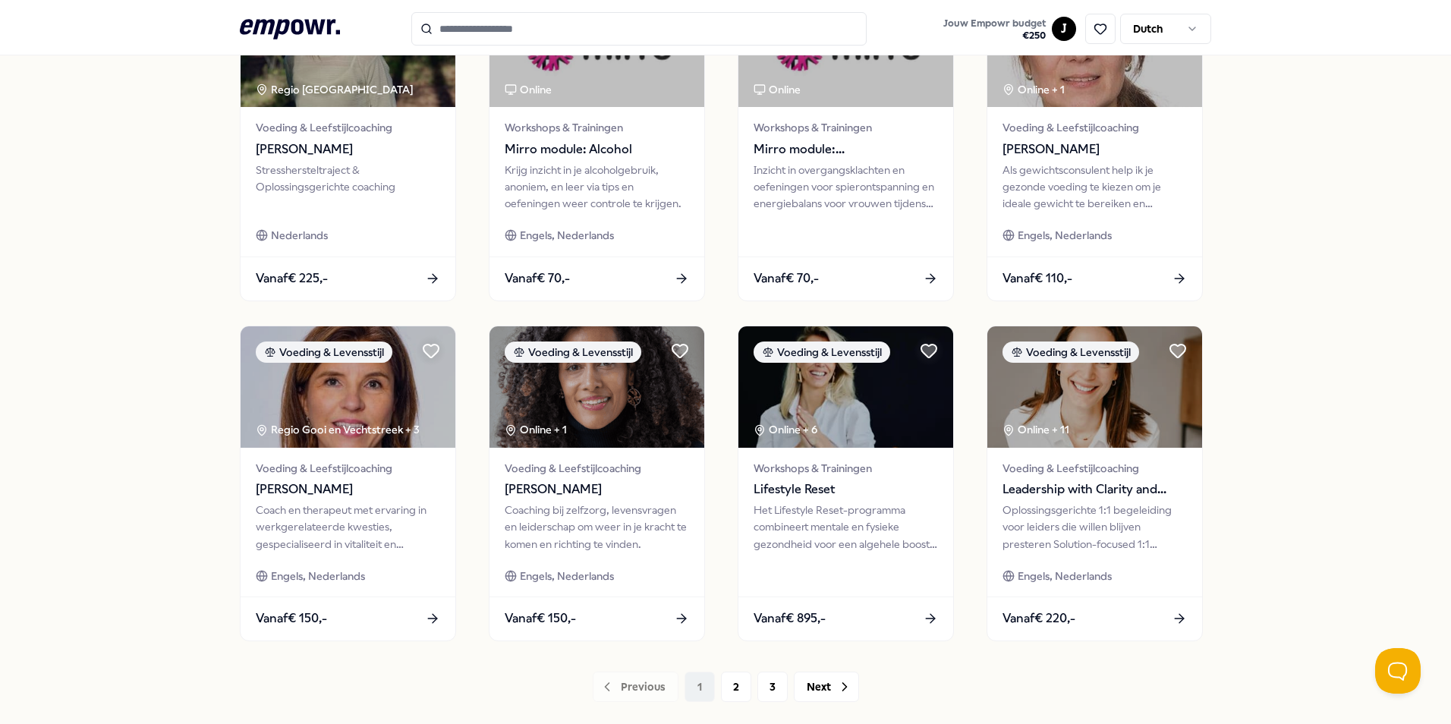
scroll to position [634, 0]
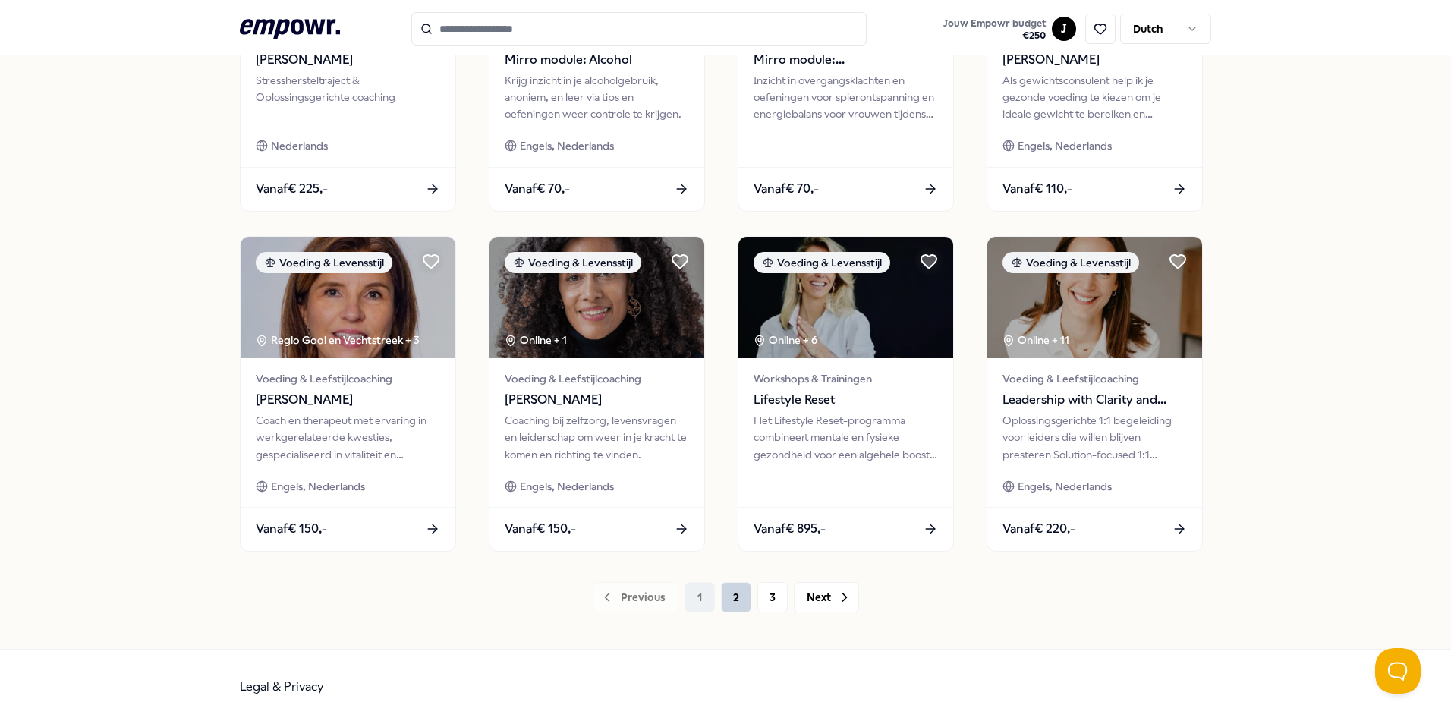
click at [738, 596] on button "2" at bounding box center [736, 597] width 30 height 30
